Goal: Navigation & Orientation: Find specific page/section

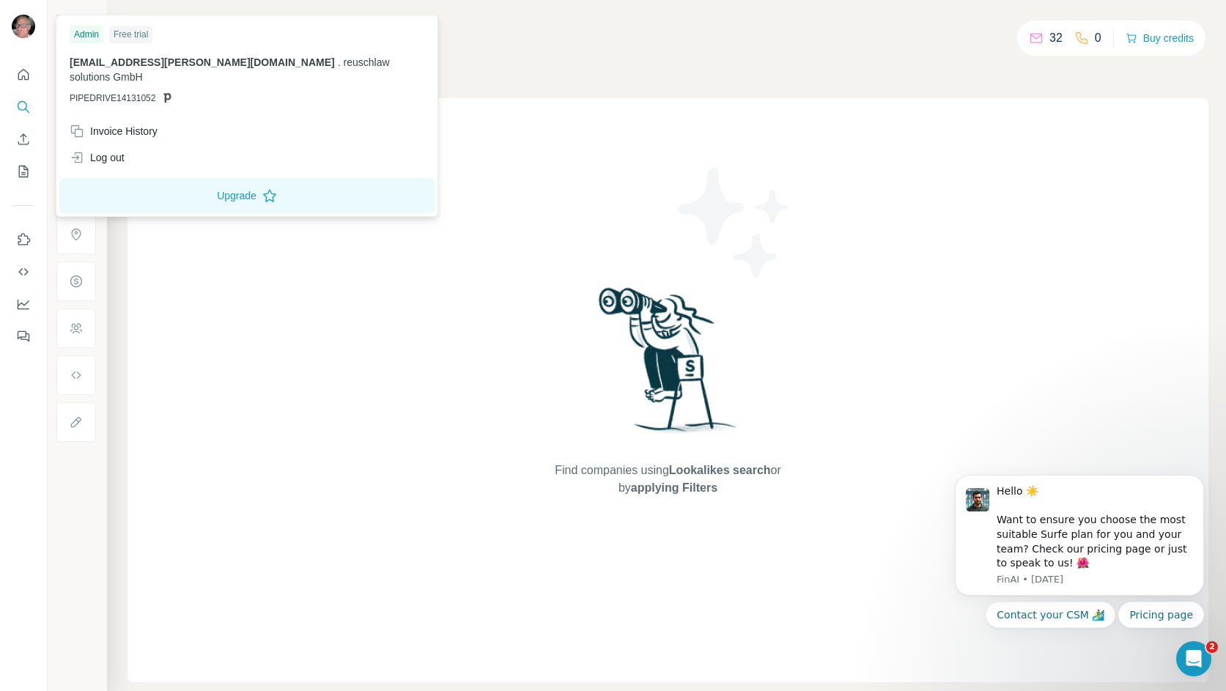
click at [20, 21] on img at bounding box center [23, 26] width 23 height 23
click at [23, 77] on icon "Quick start" at bounding box center [23, 74] width 15 height 15
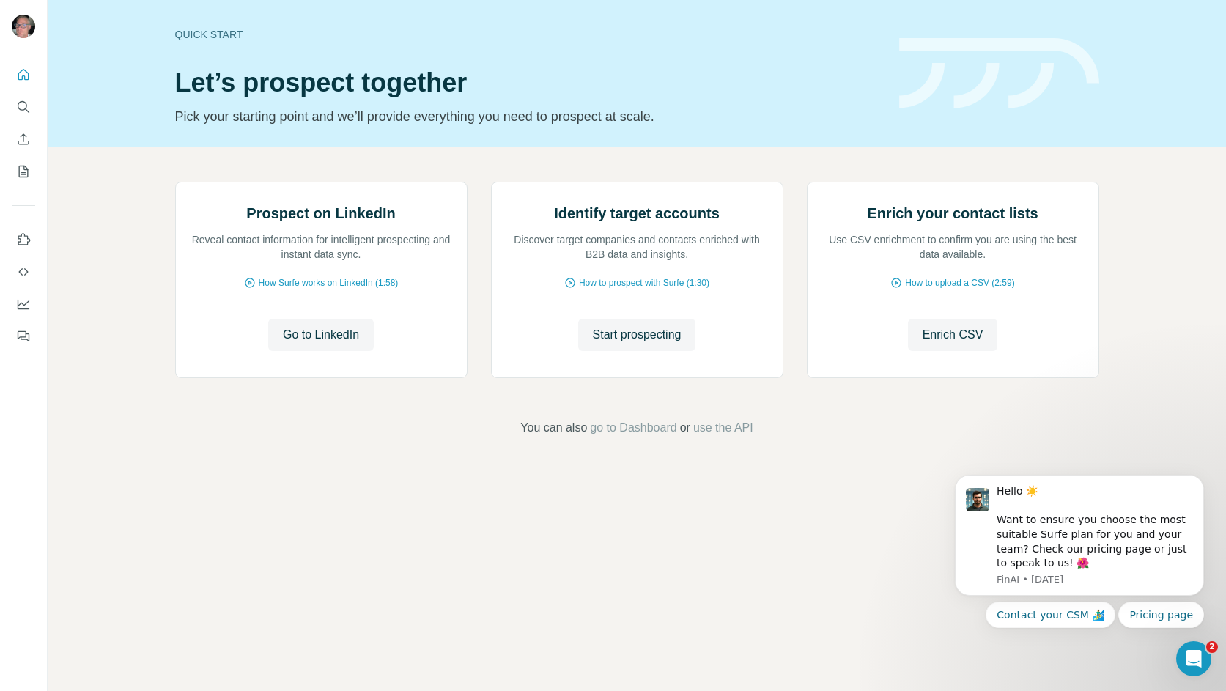
click at [937, 85] on img at bounding box center [999, 73] width 200 height 71
click at [672, 437] on span "go to Dashboard" at bounding box center [633, 428] width 86 height 18
